Goal: Check status

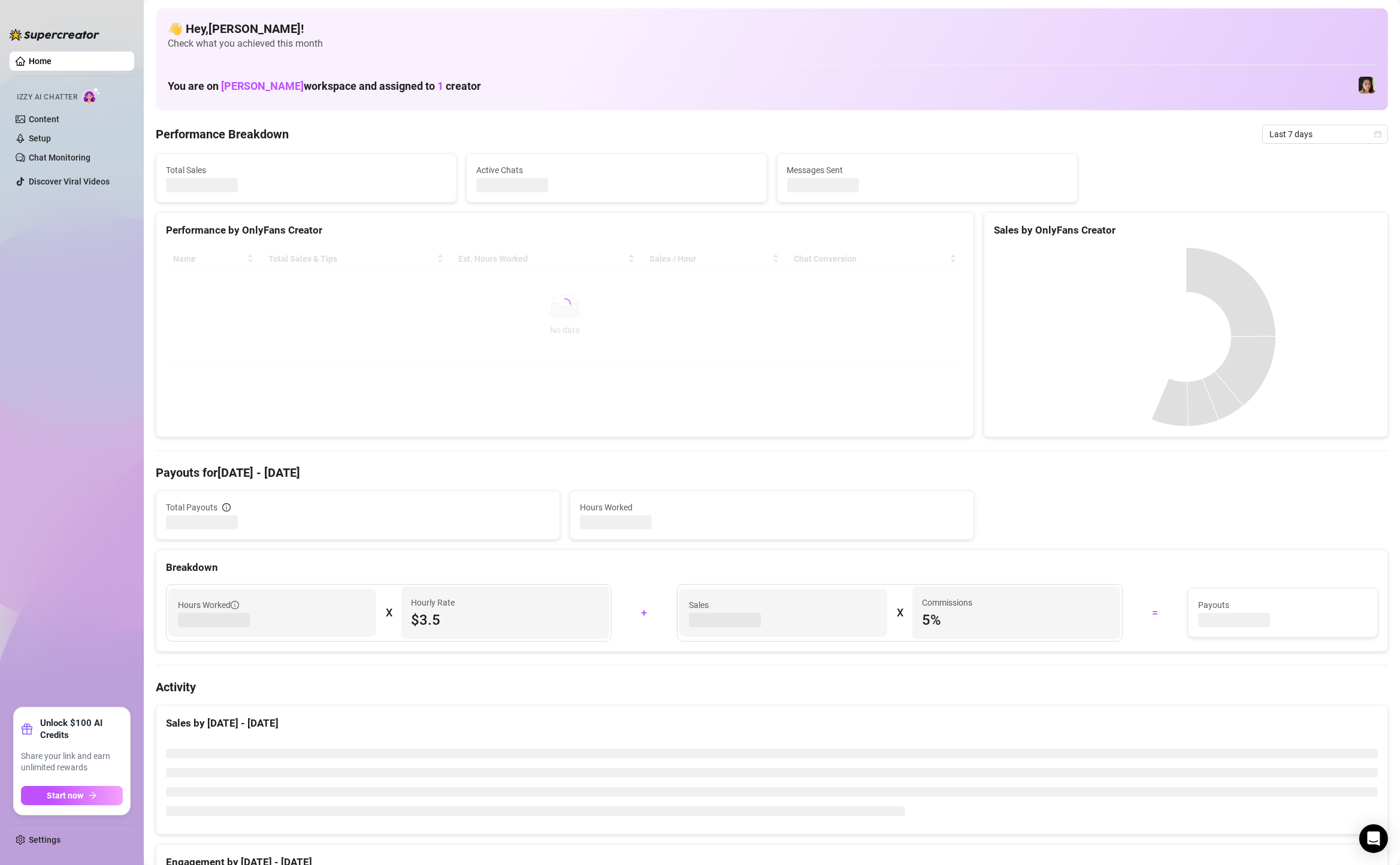
click at [1309, 130] on span "Last 7 days" at bounding box center [1325, 134] width 111 height 18
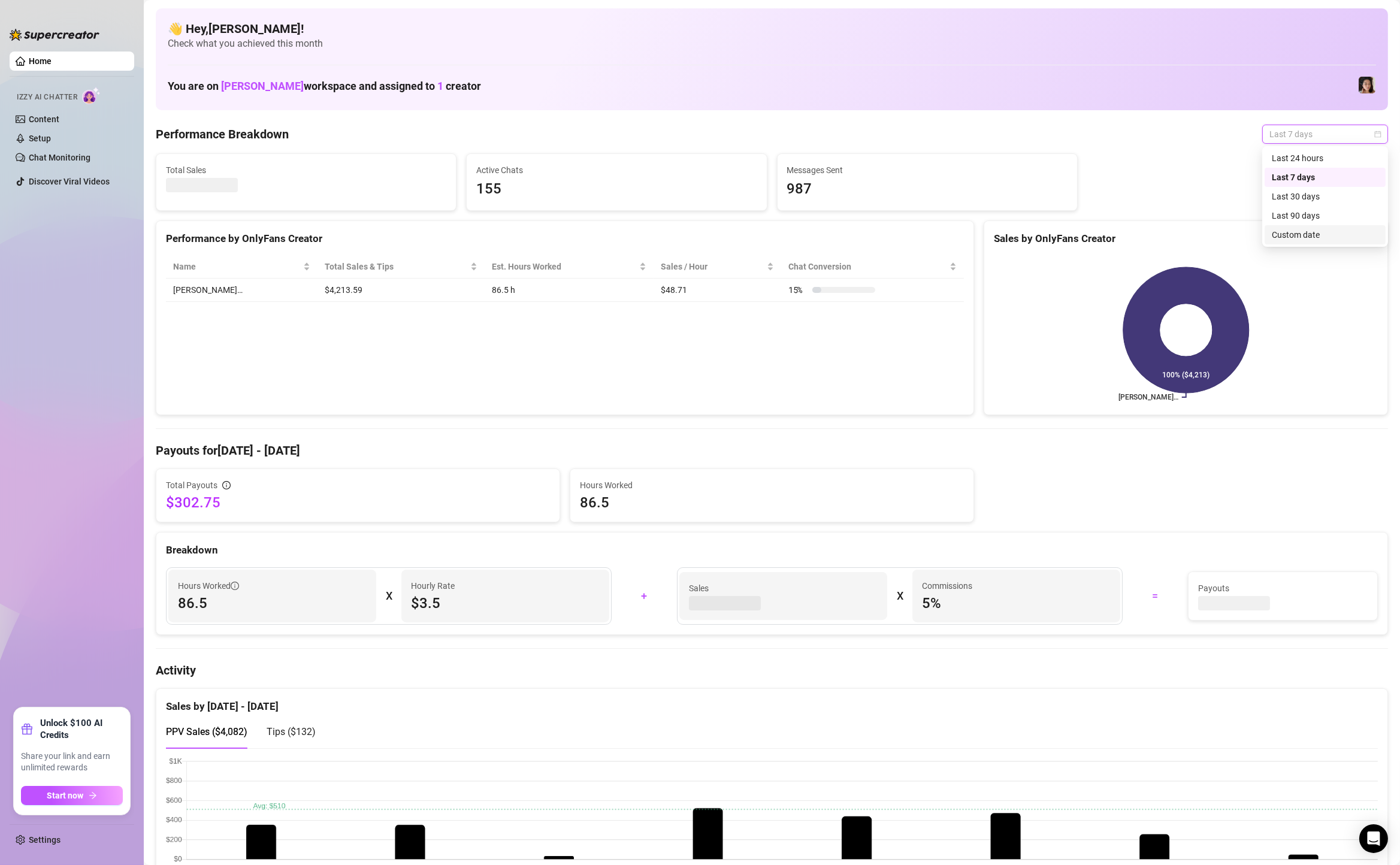
click at [1306, 239] on div "Custom date" at bounding box center [1325, 235] width 107 height 13
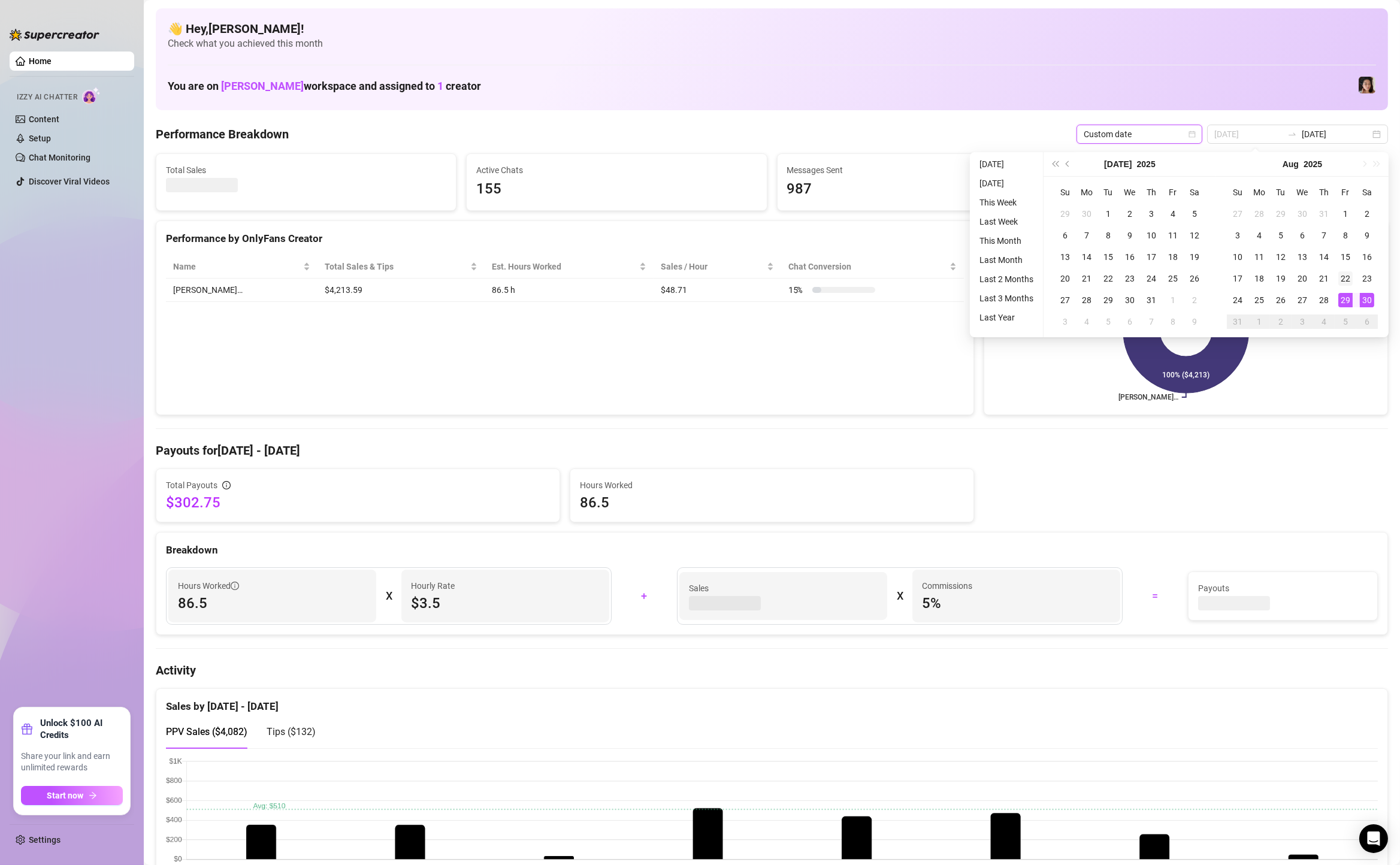
type input "2025-08-22"
click at [1345, 280] on div "22" at bounding box center [1346, 279] width 15 height 15
type input "[DATE]"
click at [1345, 300] on div "29" at bounding box center [1346, 300] width 15 height 15
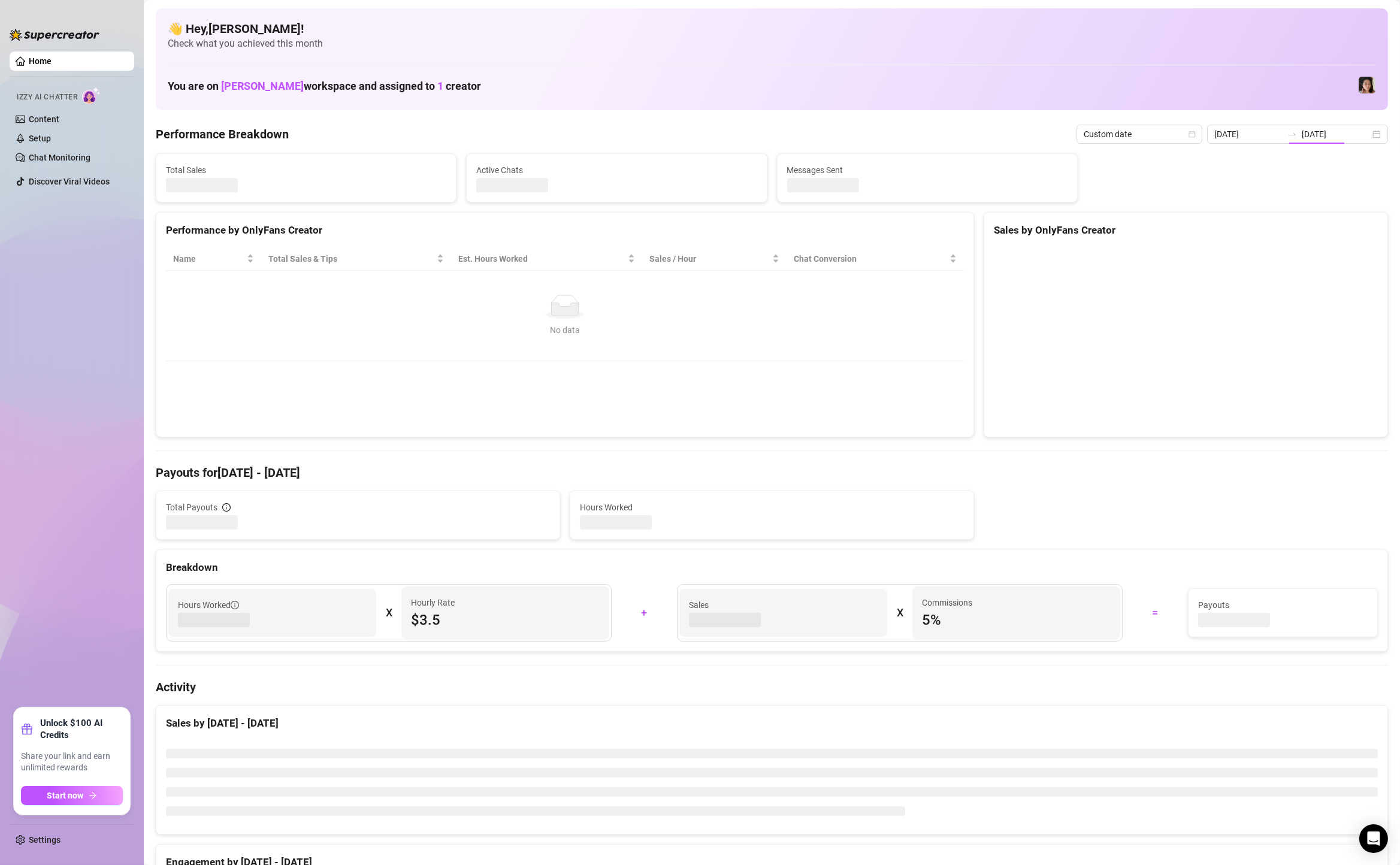
type input "2025-08-22"
type input "[DATE]"
